Goal: Check status: Check status

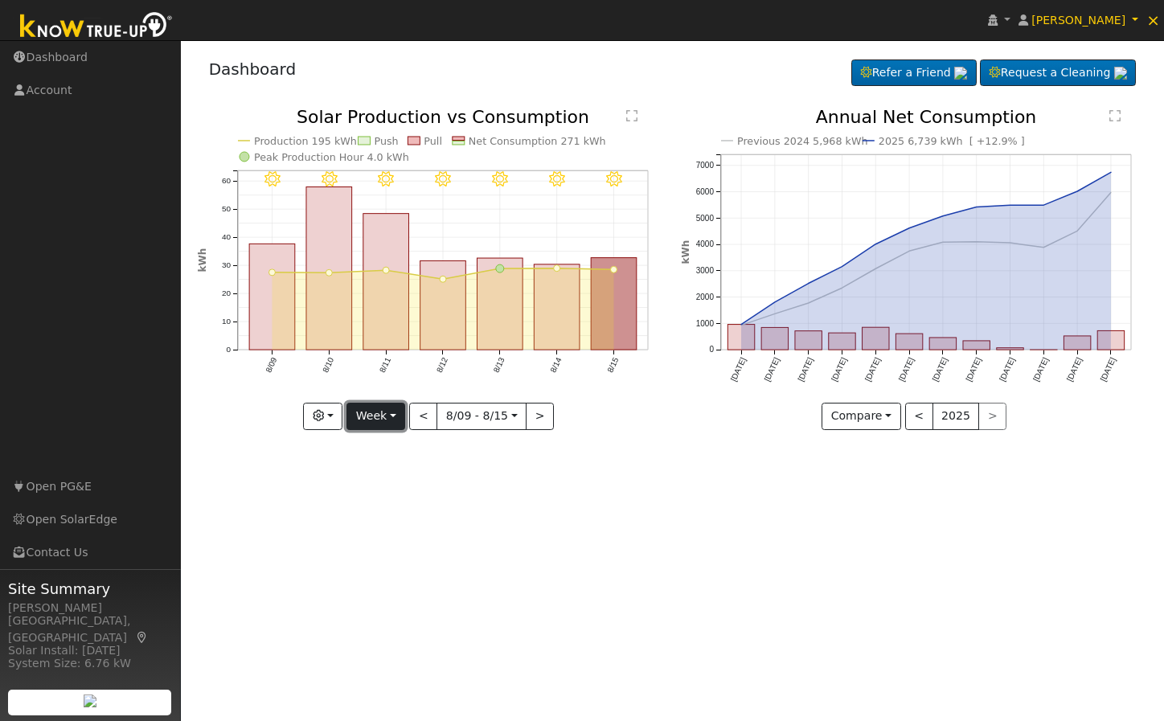
click at [368, 414] on button "Week" at bounding box center [376, 416] width 59 height 27
click at [396, 496] on link "Month" at bounding box center [403, 493] width 112 height 23
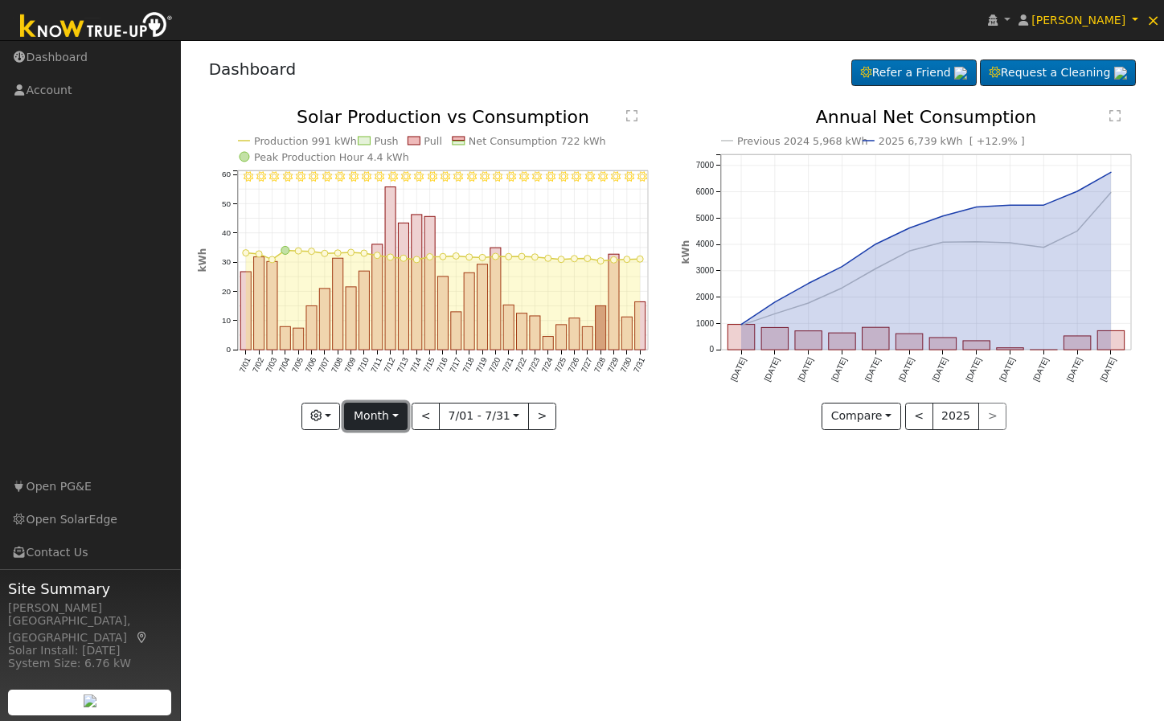
click at [362, 404] on button "Month" at bounding box center [376, 416] width 64 height 27
click at [380, 525] on link "Year" at bounding box center [401, 517] width 112 height 23
type input "[DATE]"
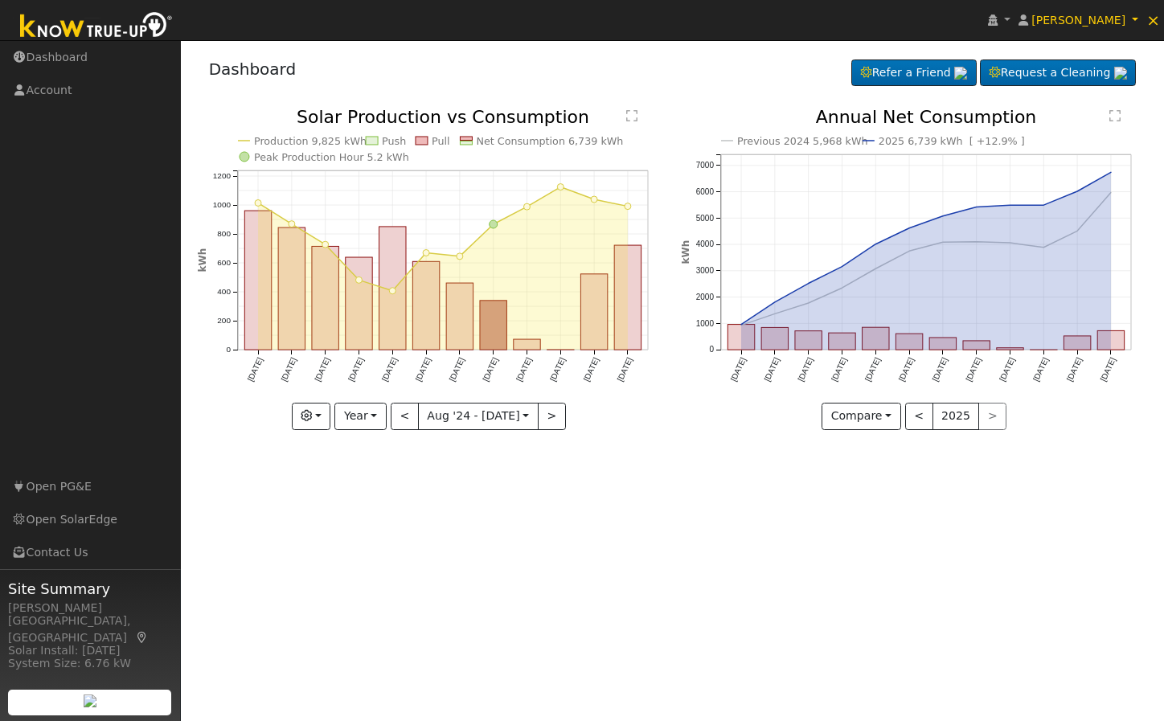
click at [605, 562] on div "User Profile First name Last name Email Email Notifications No Emails No Emails…" at bounding box center [672, 380] width 983 height 681
click at [468, 528] on div "User Profile First name Last name Email Email Notifications No Emails No Emails…" at bounding box center [672, 380] width 983 height 681
click at [600, 461] on div "User Profile First name Last name Email Email Notifications No Emails No Emails…" at bounding box center [672, 380] width 983 height 681
click at [312, 412] on icon "button" at bounding box center [306, 415] width 11 height 11
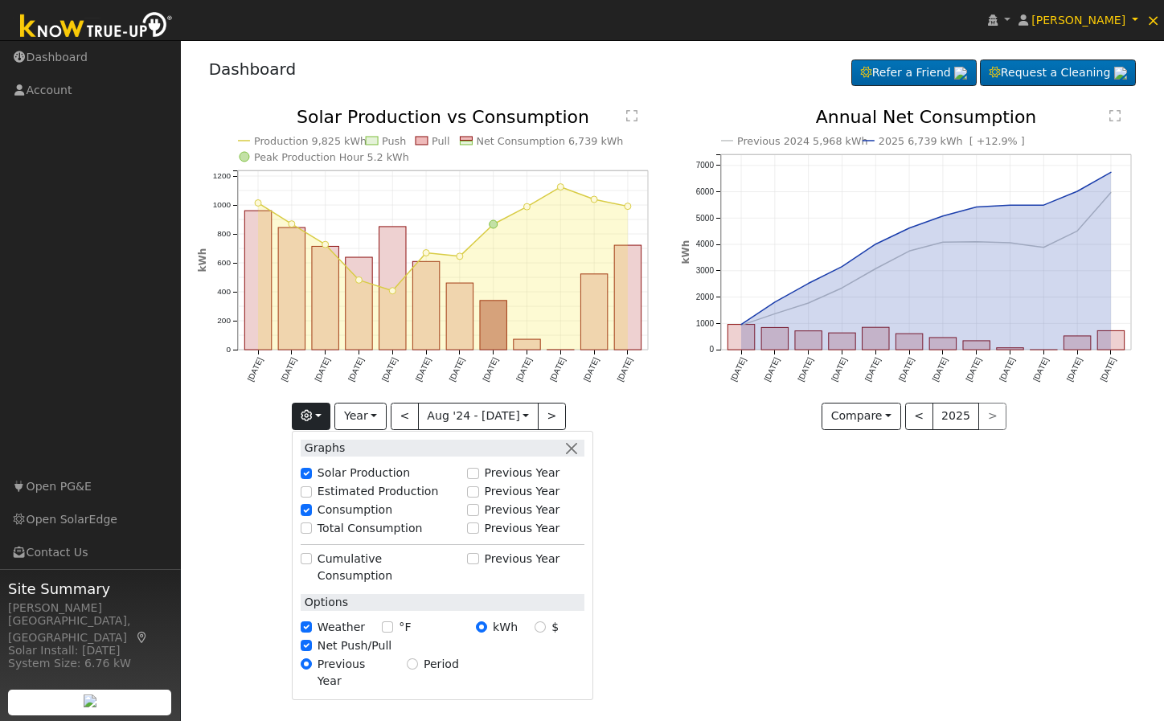
click at [342, 531] on label "Total Consumption" at bounding box center [370, 528] width 105 height 17
click at [312, 531] on input "Total Consumption" at bounding box center [306, 528] width 11 height 11
checkbox input "true"
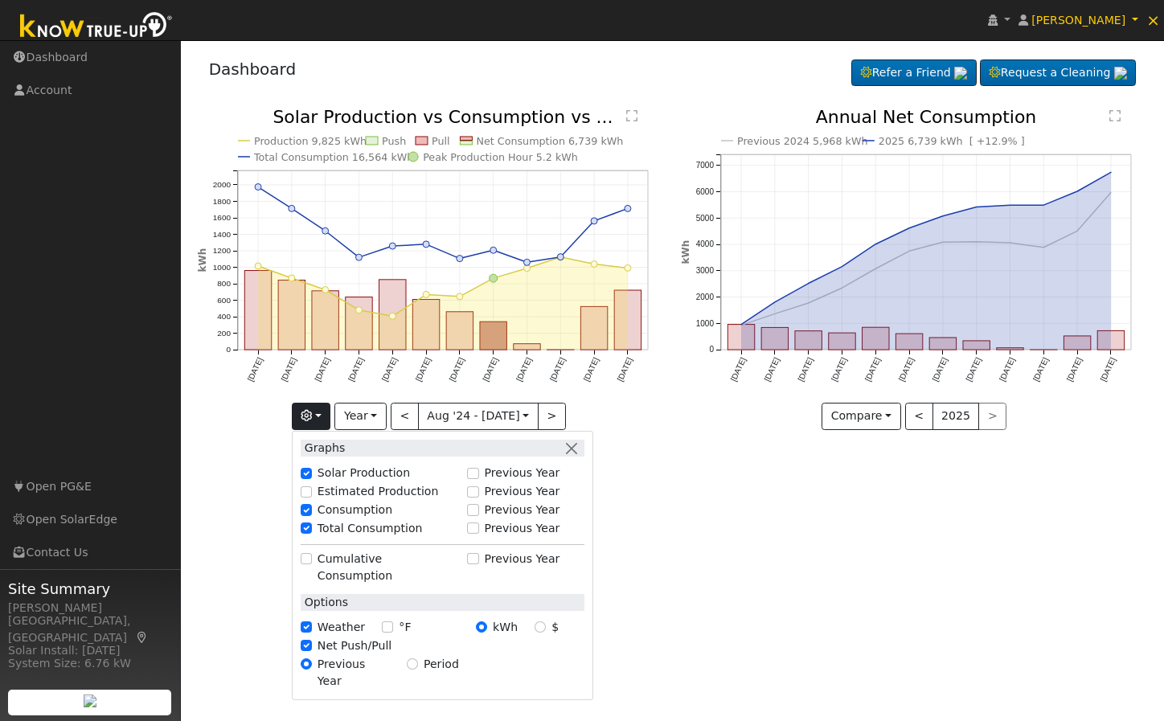
click at [728, 544] on div "User Profile First name Last name Email Email Notifications No Emails No Emails…" at bounding box center [672, 380] width 983 height 681
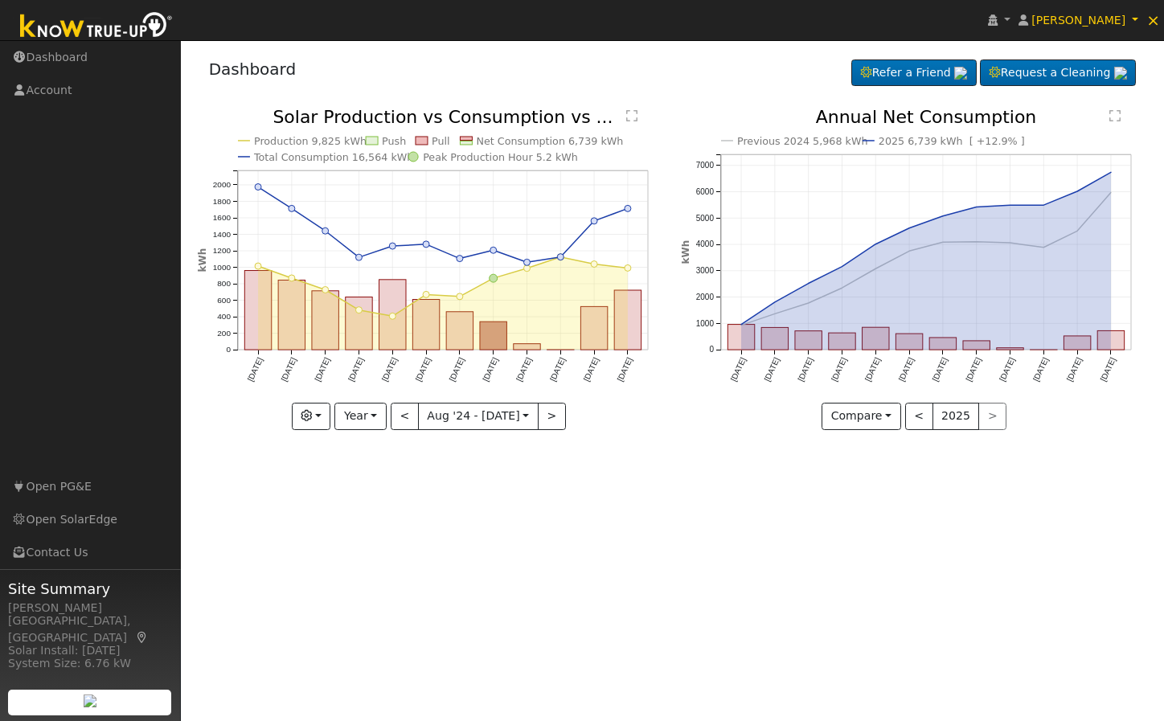
click at [555, 595] on div "User Profile First name Last name Email Email Notifications No Emails No Emails…" at bounding box center [672, 380] width 983 height 681
click at [556, 594] on div "User Profile First name Last name Email Email Notifications No Emails No Emails…" at bounding box center [672, 380] width 983 height 681
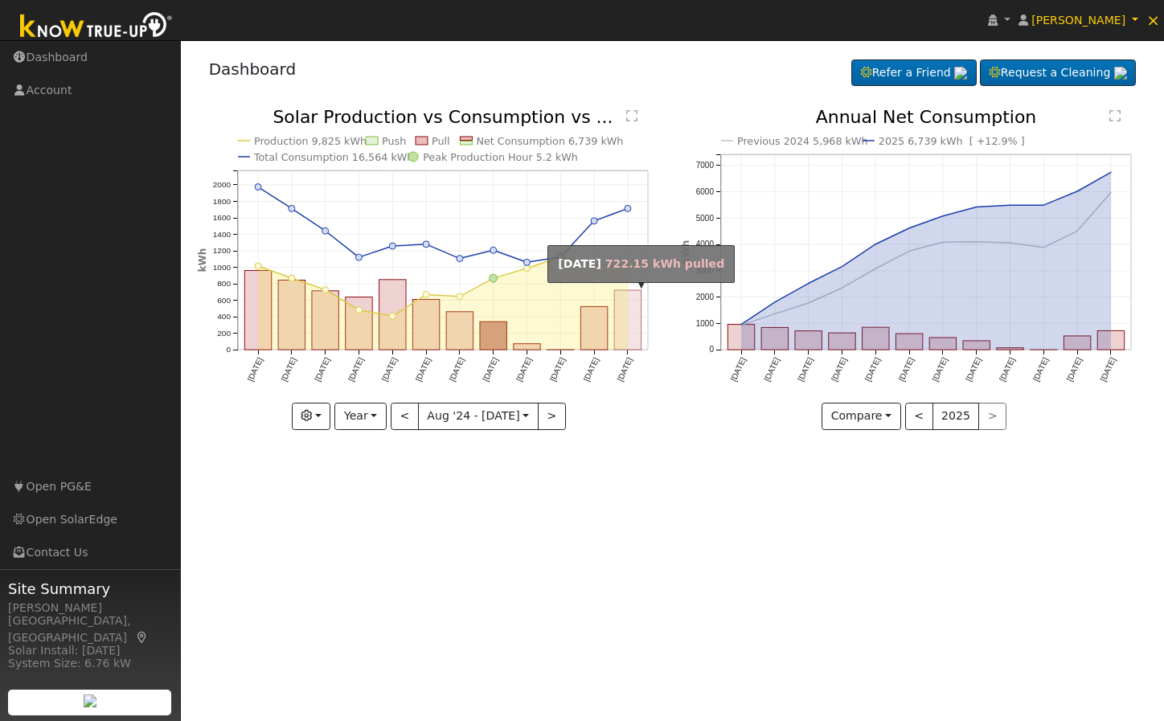
click at [634, 324] on rect "onclick=""" at bounding box center [627, 320] width 27 height 60
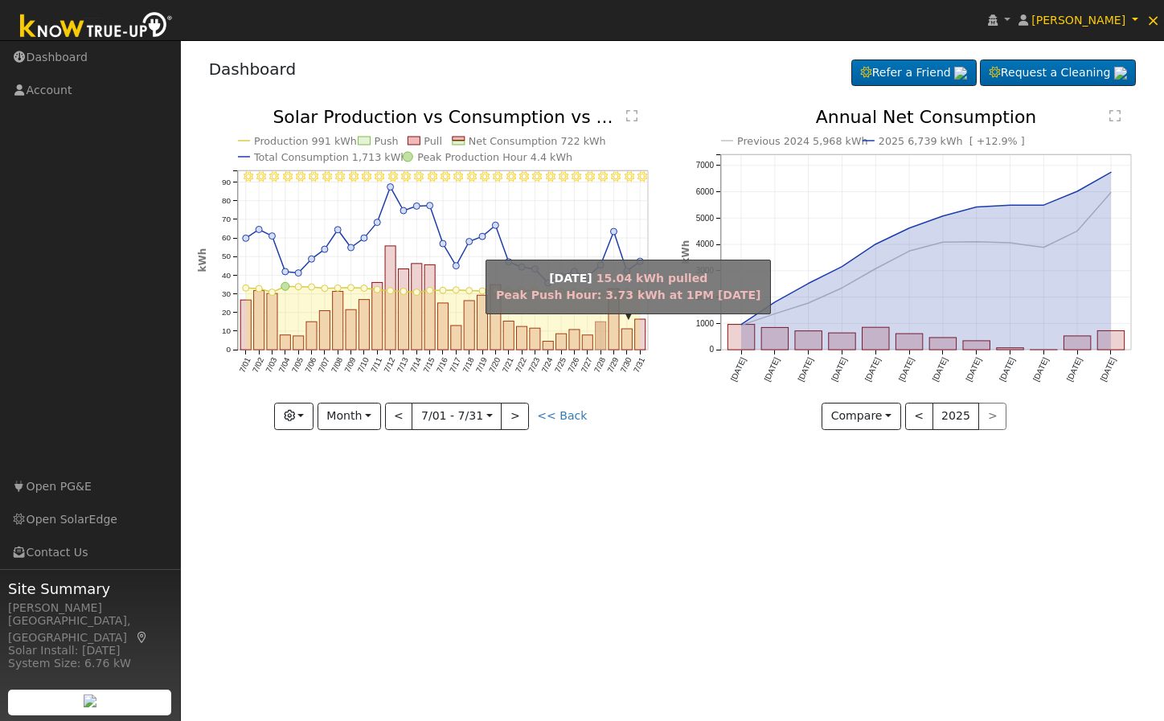
click at [603, 332] on rect "onclick=""" at bounding box center [600, 336] width 10 height 28
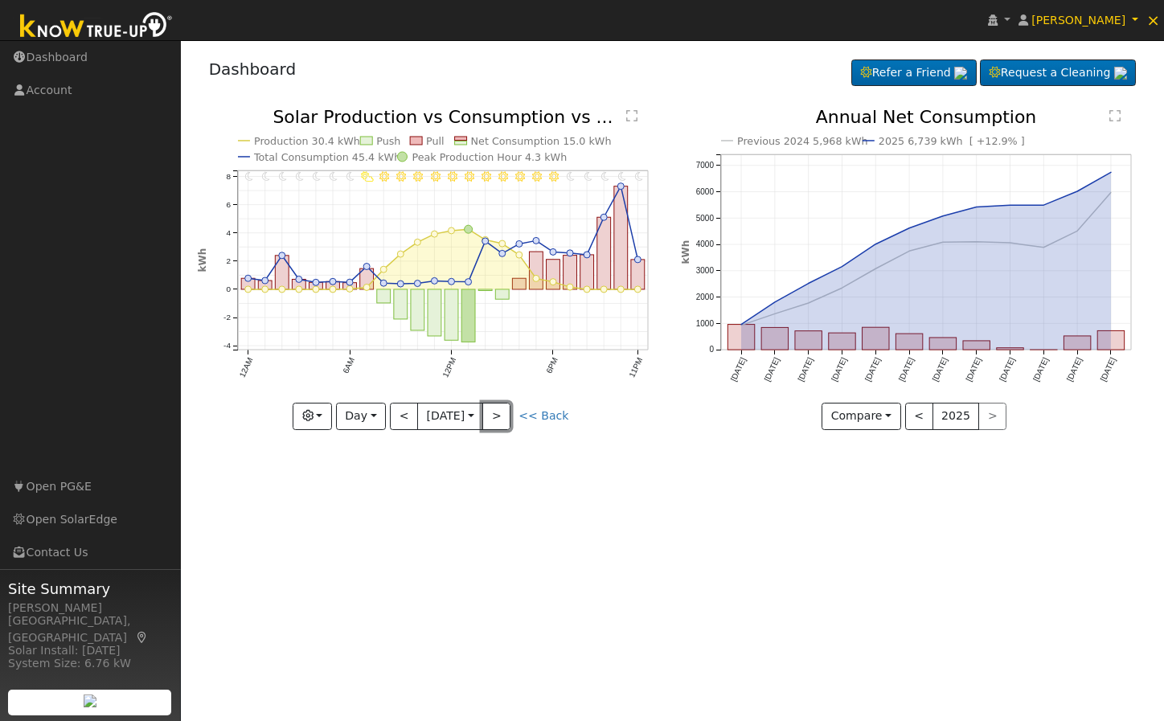
click at [511, 404] on button ">" at bounding box center [496, 416] width 28 height 27
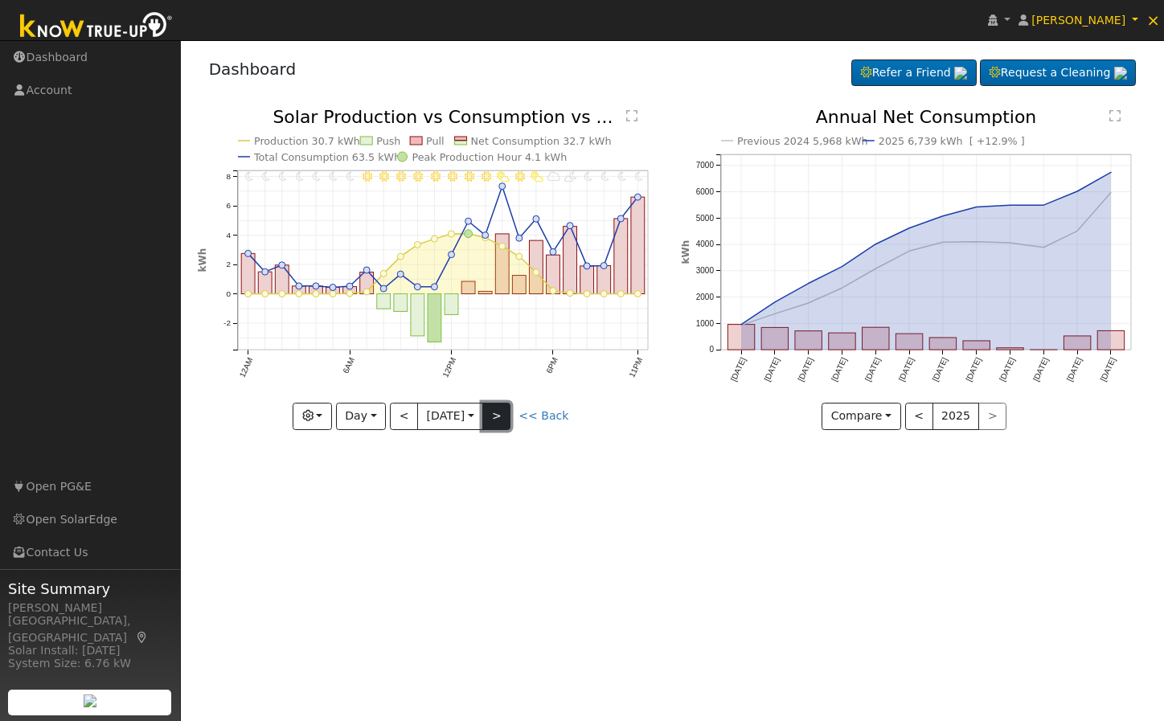
click at [510, 408] on button ">" at bounding box center [496, 416] width 28 height 27
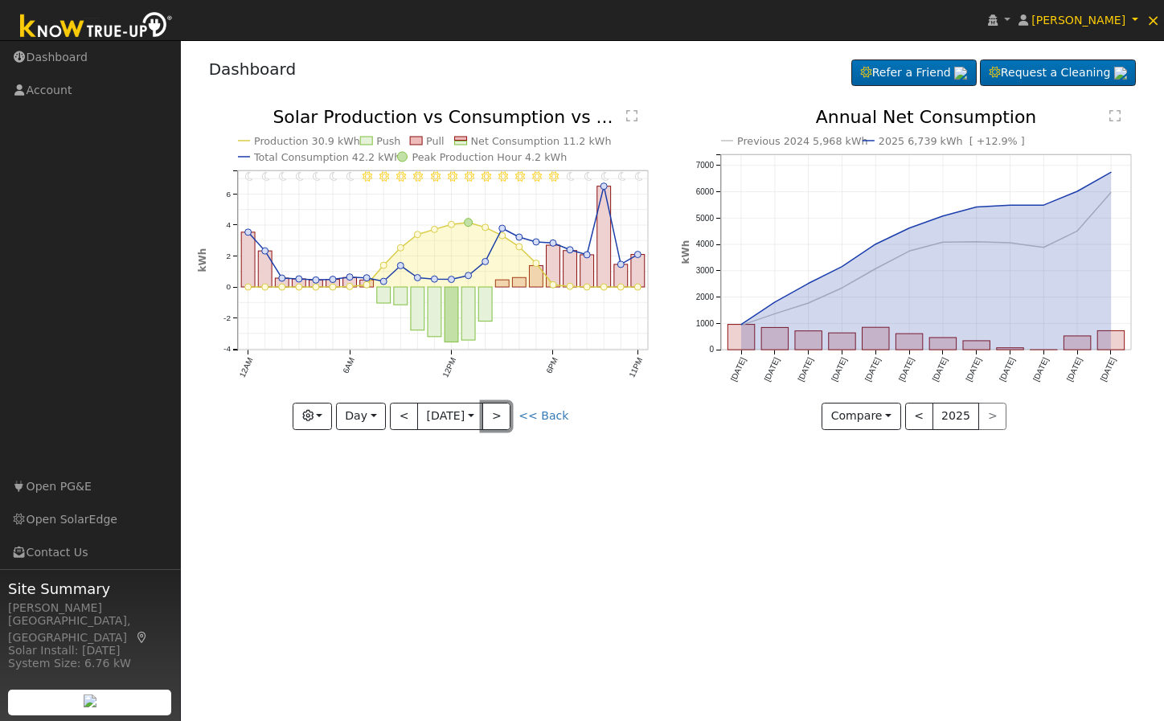
click at [510, 408] on button ">" at bounding box center [496, 416] width 28 height 27
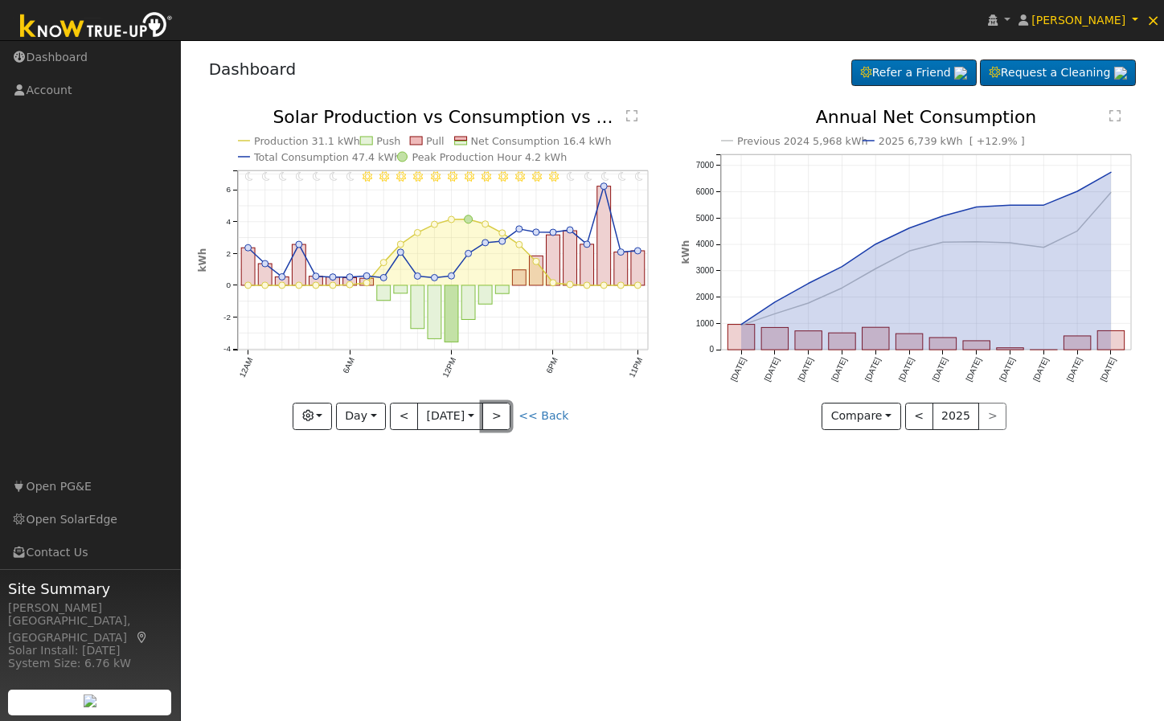
click at [510, 408] on button ">" at bounding box center [496, 416] width 28 height 27
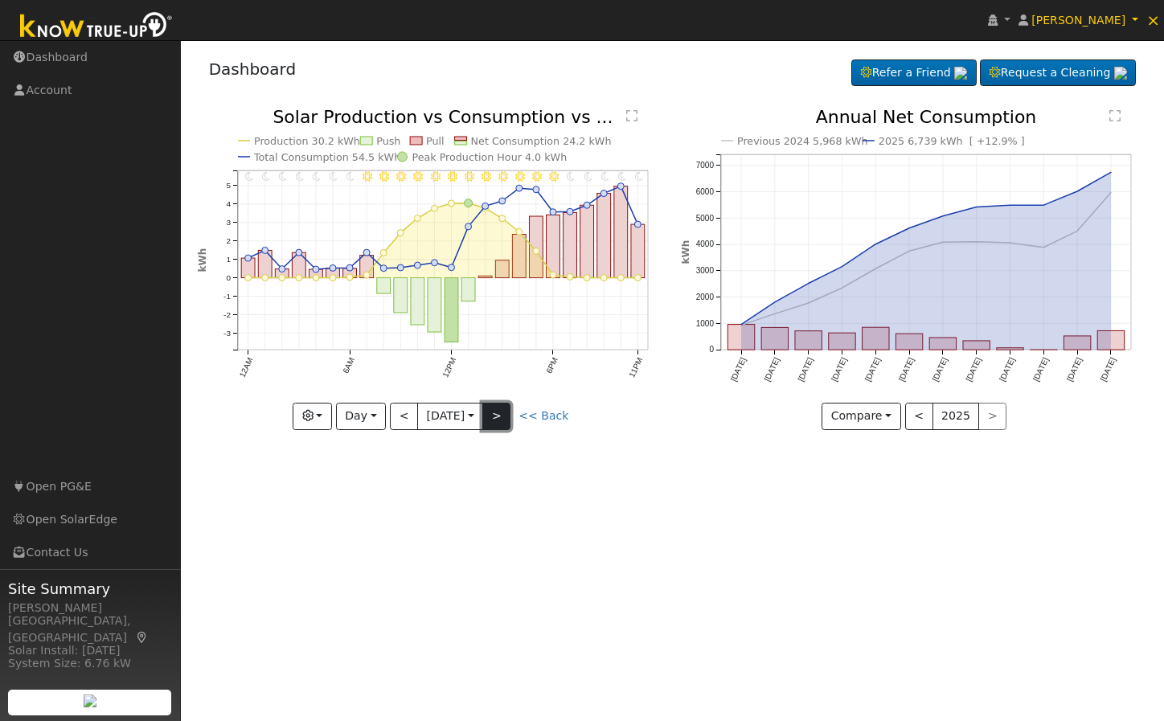
click at [499, 415] on button ">" at bounding box center [496, 416] width 28 height 27
type input "[DATE]"
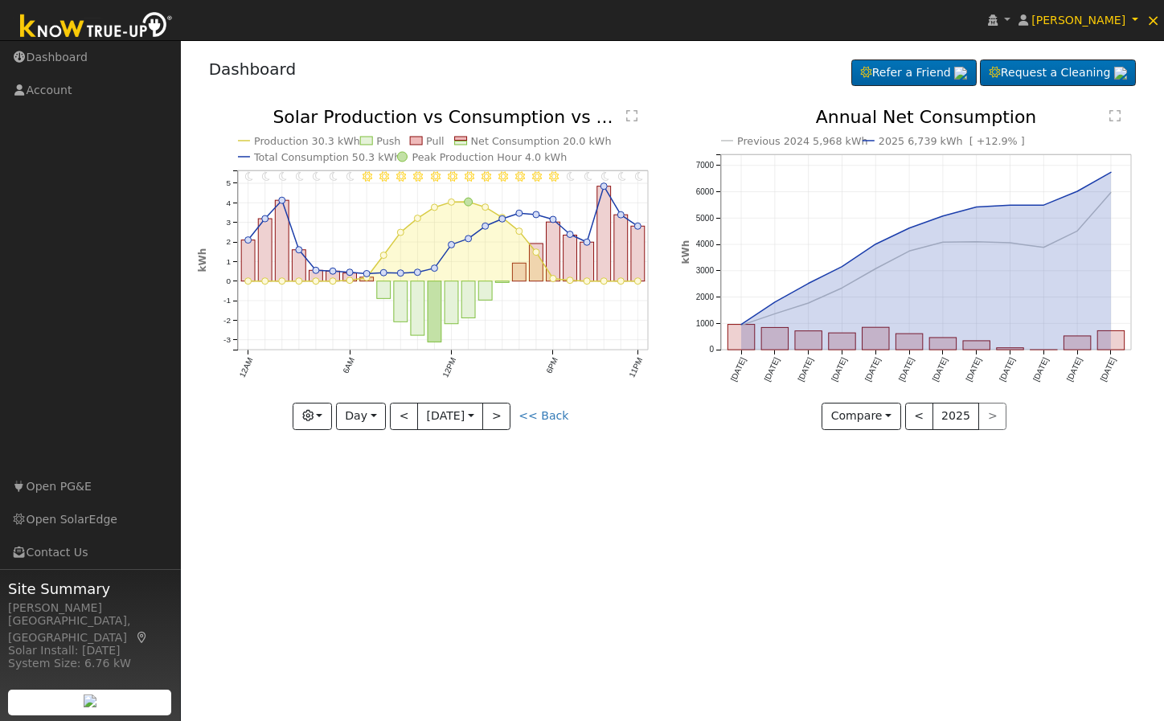
click at [716, 481] on div "User Profile First name Last name Email Email Notifications No Emails No Emails…" at bounding box center [672, 380] width 983 height 681
drag, startPoint x: 716, startPoint y: 482, endPoint x: 714, endPoint y: 491, distance: 9.8
click at [714, 491] on div "User Profile First name Last name Email Email Notifications No Emails No Emails…" at bounding box center [672, 380] width 983 height 681
click at [1161, 19] on link "×" at bounding box center [1154, 19] width 22 height 43
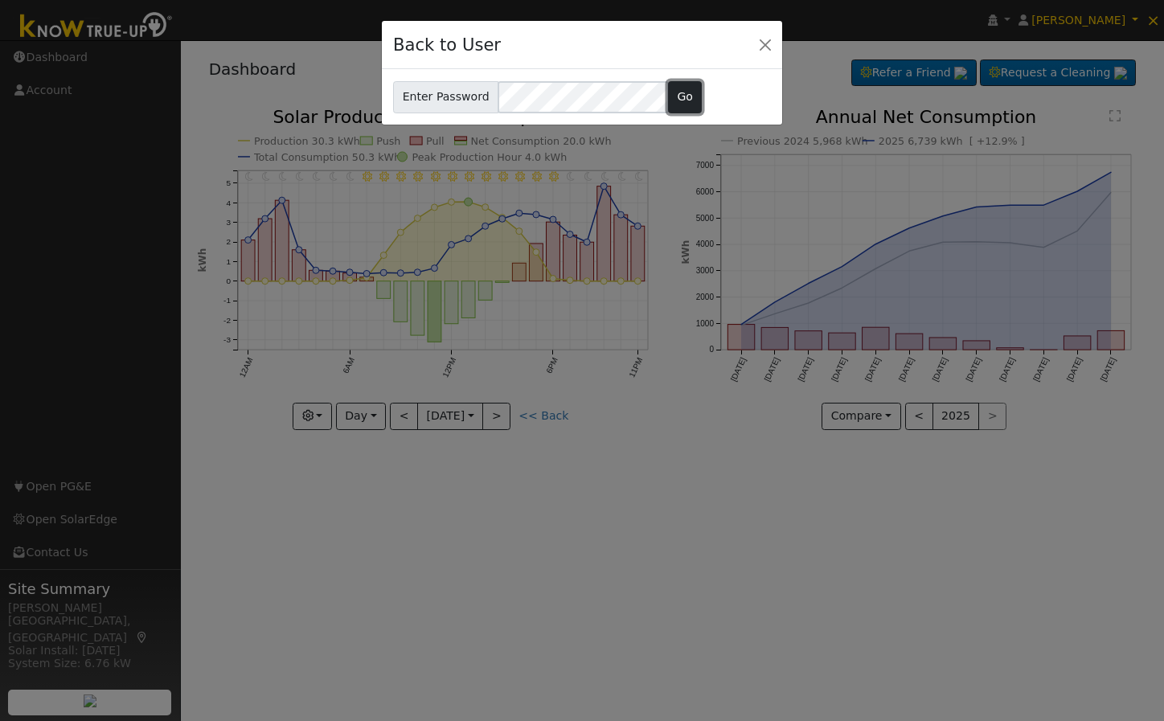
click at [674, 101] on button "Go" at bounding box center [685, 97] width 35 height 32
